Goal: Navigation & Orientation: Go to known website

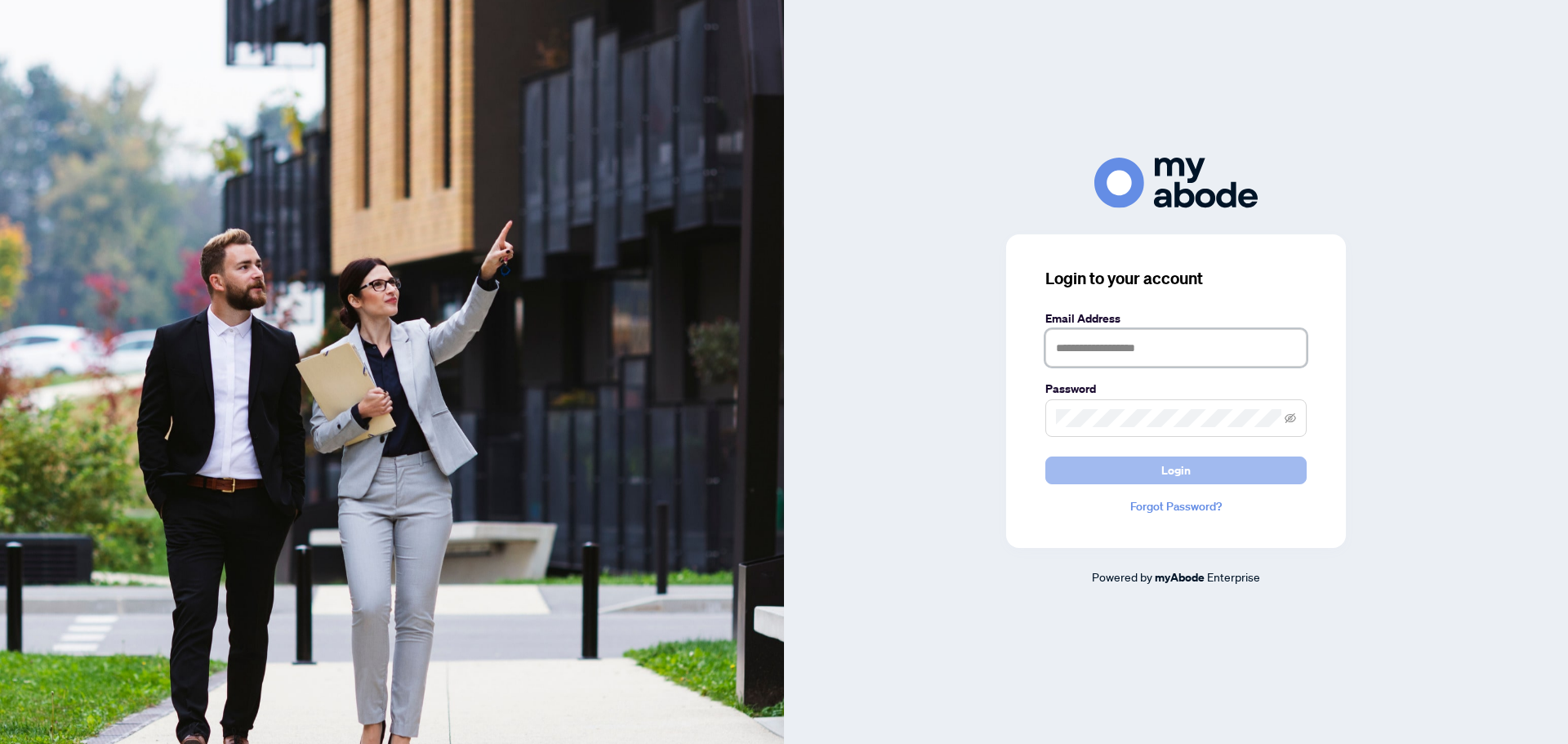
type input "**********"
click at [1156, 480] on button "Login" at bounding box center [1176, 470] width 262 height 27
